Goal: Information Seeking & Learning: Learn about a topic

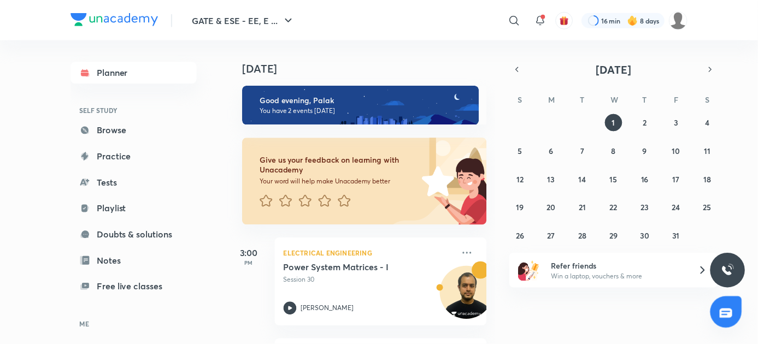
scroll to position [70, 0]
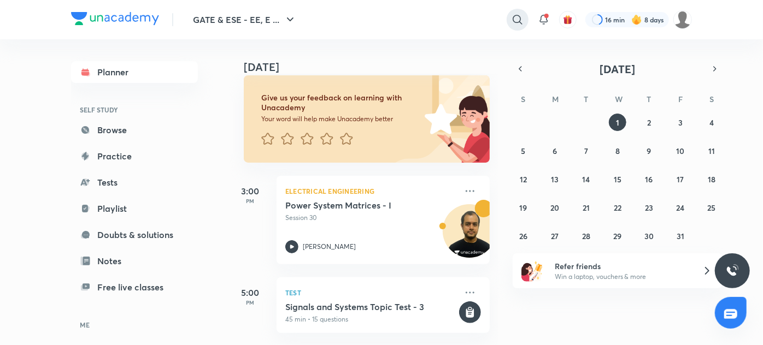
click at [513, 21] on icon at bounding box center [517, 19] width 13 height 13
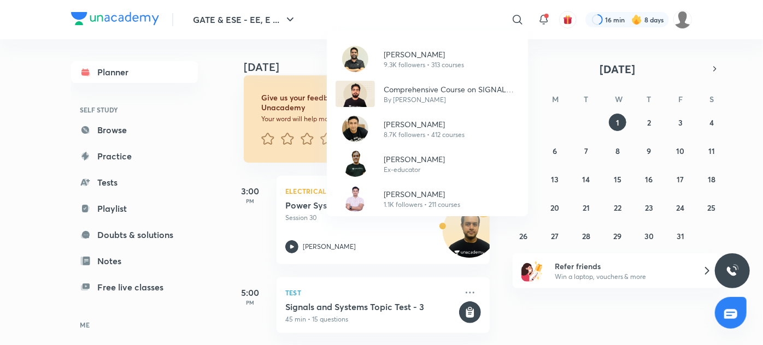
click at [396, 17] on div "[PERSON_NAME] 9.3K followers • 313 courses Comprehensive Course on SIGNAL SYSTE…" at bounding box center [381, 172] width 763 height 345
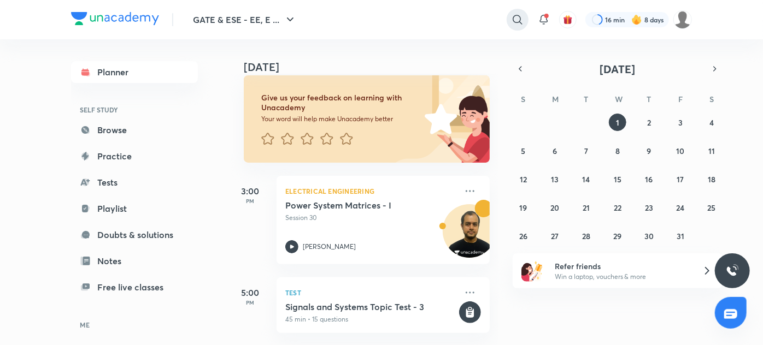
click at [523, 16] on icon at bounding box center [517, 19] width 13 height 13
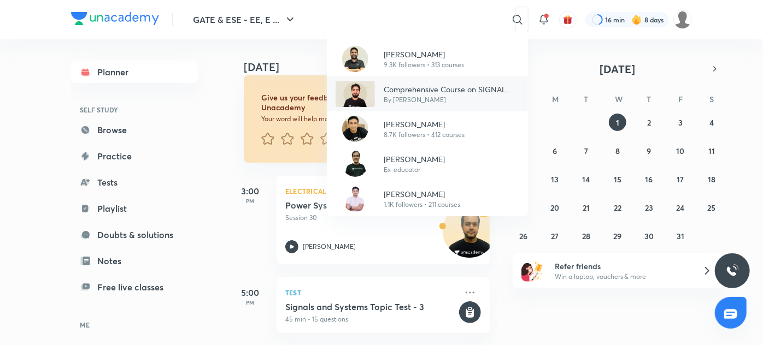
click at [414, 93] on p "Comprehensive Course on SIGNAL SYSTEM ECE/EE/IN" at bounding box center [450, 89] width 135 height 11
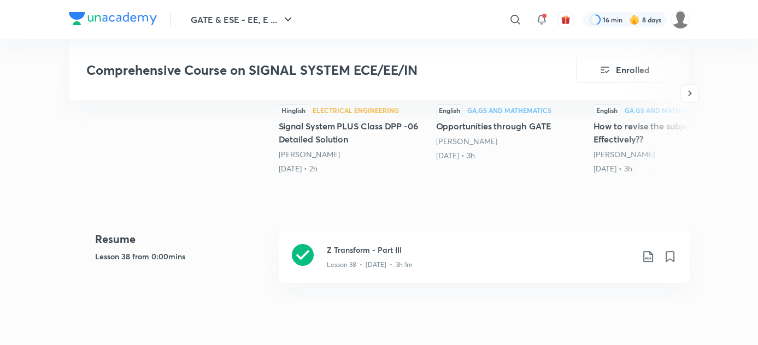
scroll to position [407, 0]
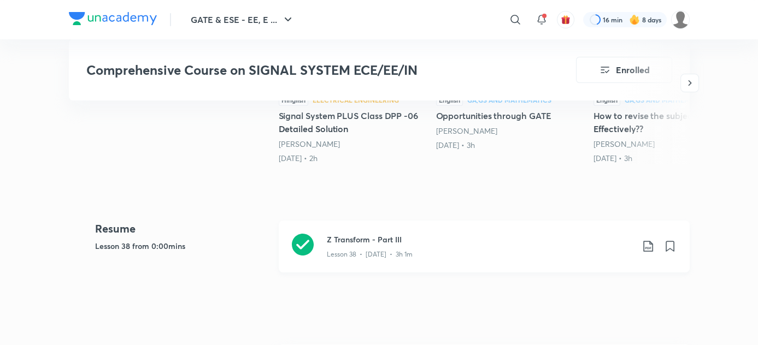
click at [405, 244] on h3 "Z Transform - Part III" at bounding box center [480, 239] width 306 height 11
